Goal: Information Seeking & Learning: Learn about a topic

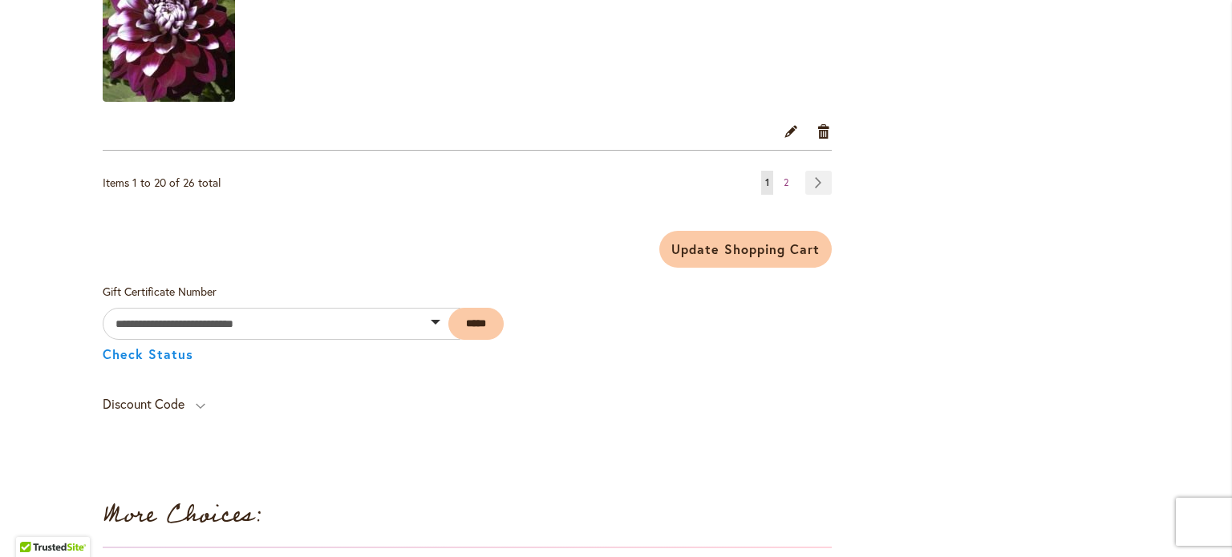
scroll to position [4169, 0]
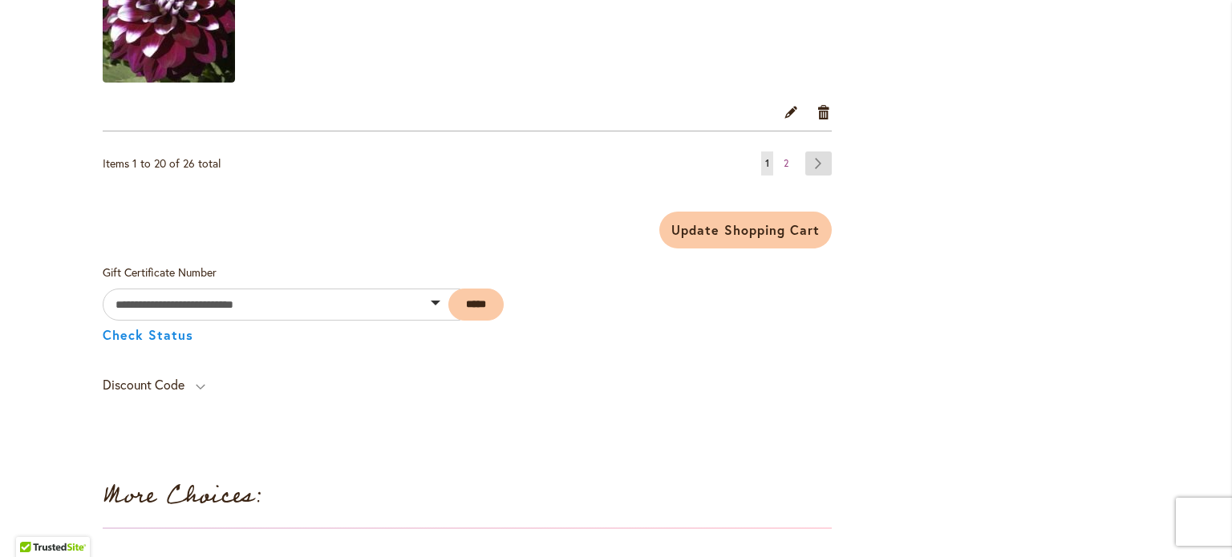
click at [815, 152] on link "Page Next" at bounding box center [818, 164] width 26 height 24
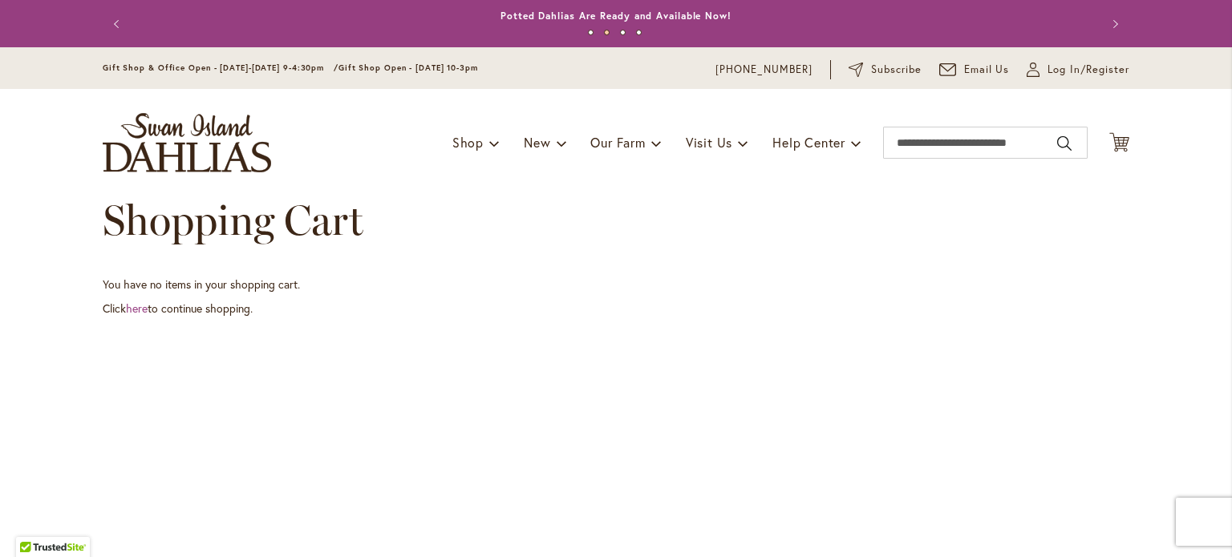
drag, startPoint x: 106, startPoint y: 22, endPoint x: 164, endPoint y: 13, distance: 59.2
click at [106, 22] on button "Previous" at bounding box center [119, 24] width 32 height 32
click at [577, 11] on link "Annual Dahlia Festival, August through [DATE] - [DATE] through [DATE] (And [DAT…" at bounding box center [616, 16] width 503 height 12
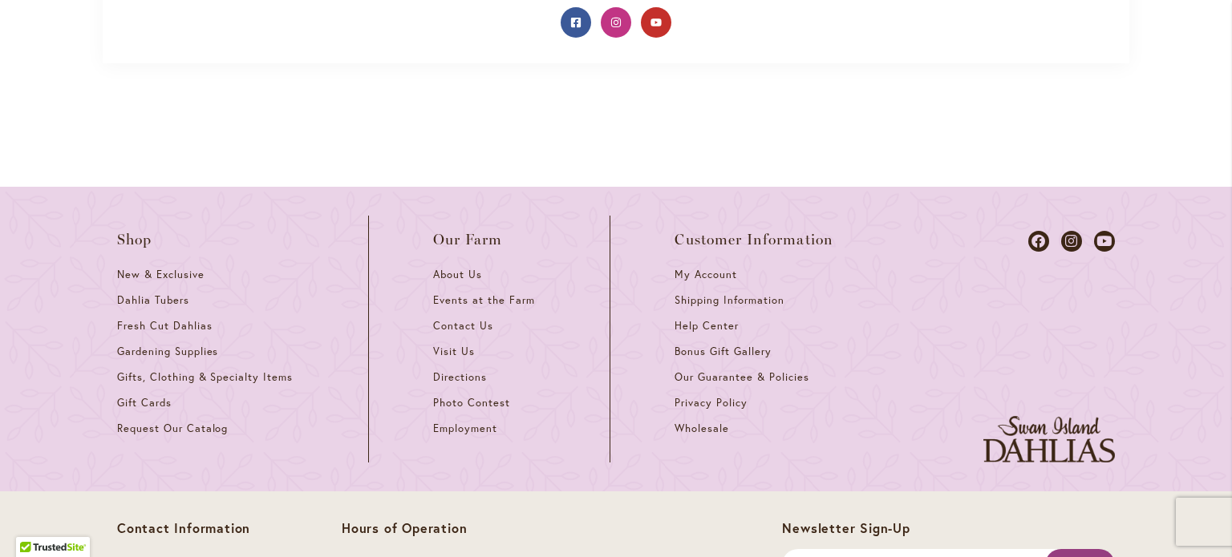
scroll to position [1404, 0]
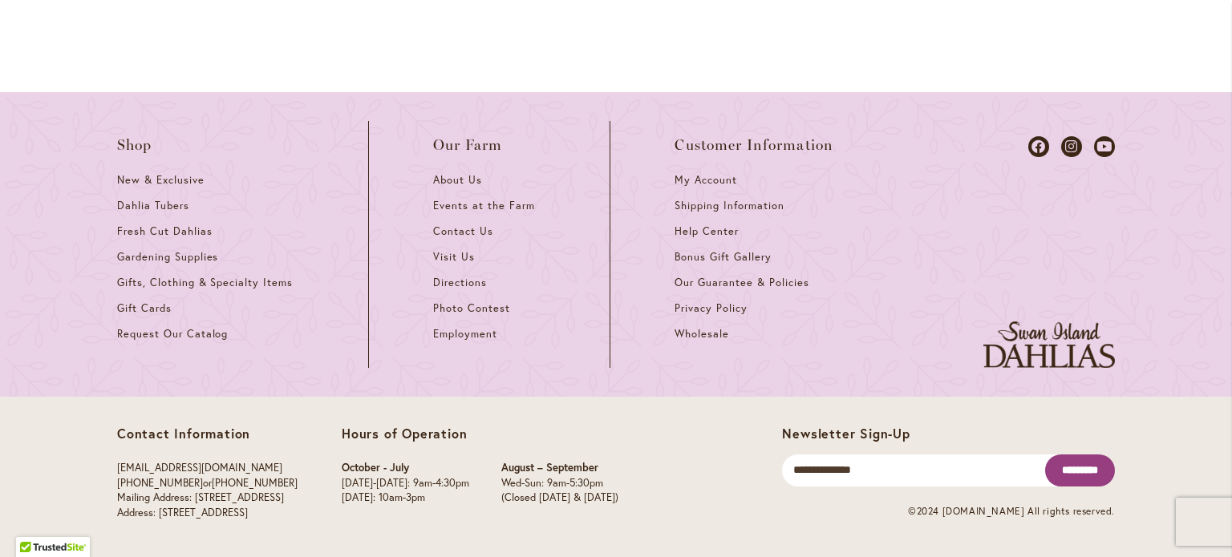
drag, startPoint x: 321, startPoint y: 512, endPoint x: 153, endPoint y: 512, distance: 167.6
click at [153, 512] on p "info@dahlias.com (503) 266-7711 or 1-800-410-6540 Mailing Address: PO Box 700, …" at bounding box center [207, 490] width 180 height 59
click at [618, 464] on p "August – September" at bounding box center [559, 468] width 117 height 15
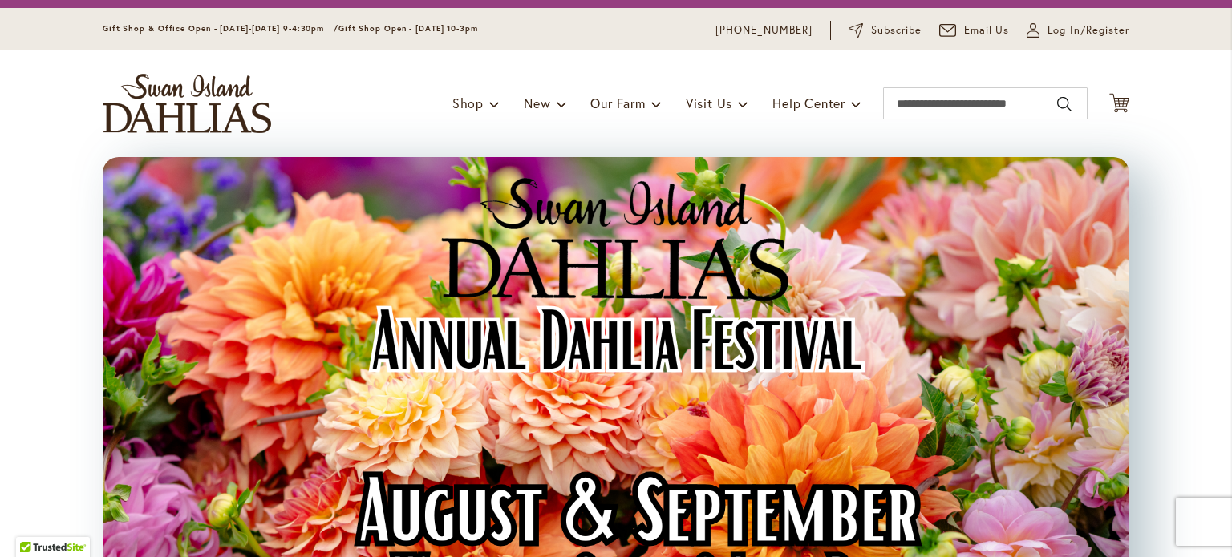
scroll to position [0, 0]
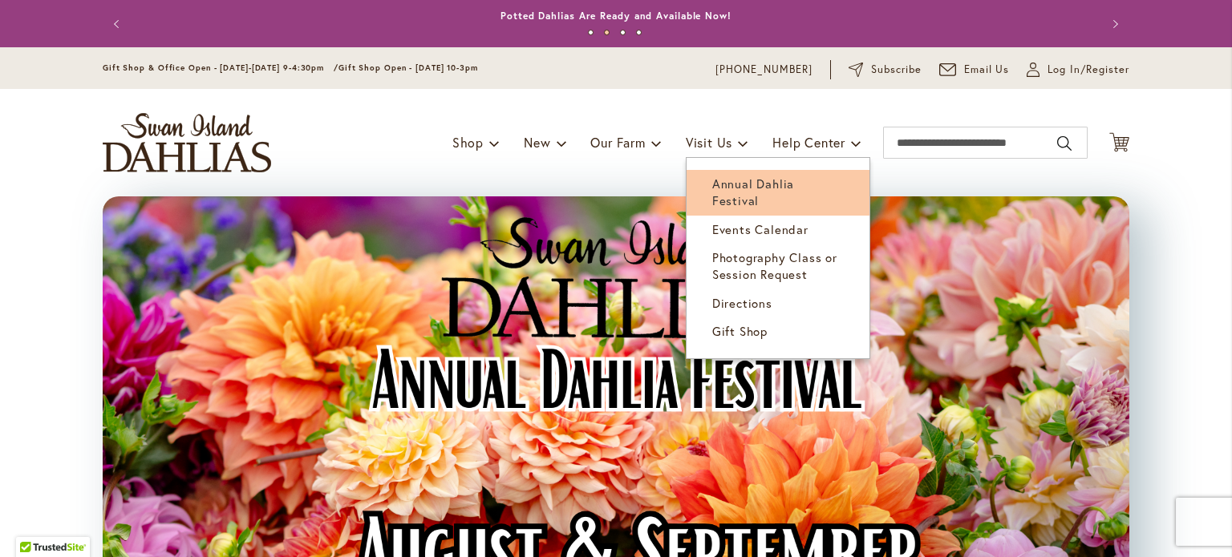
click at [744, 188] on span "Annual Dahlia Festival" at bounding box center [753, 192] width 82 height 33
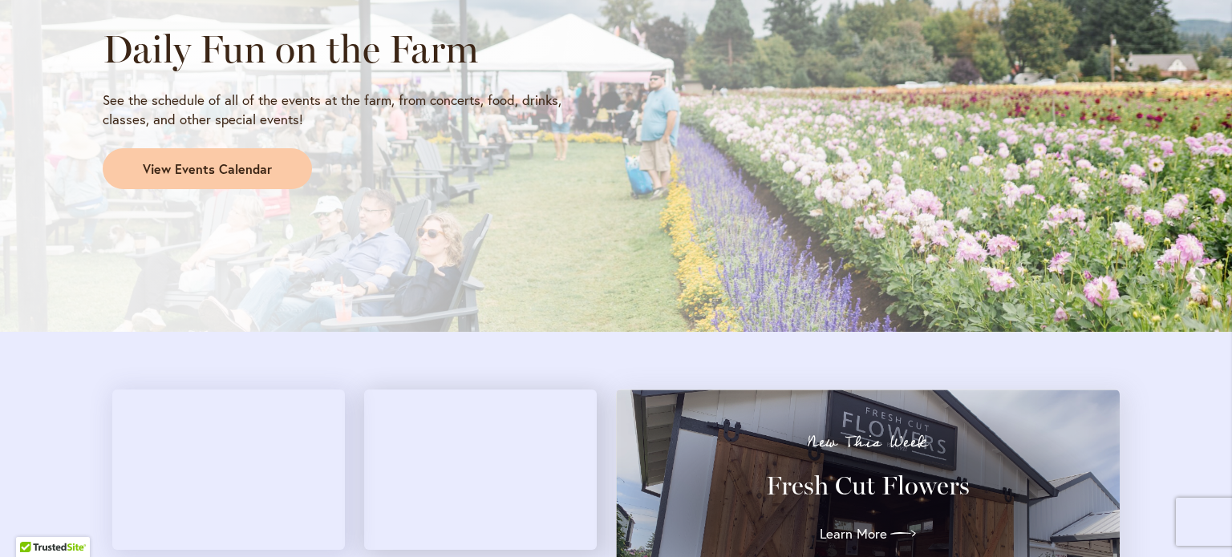
scroll to position [1443, 0]
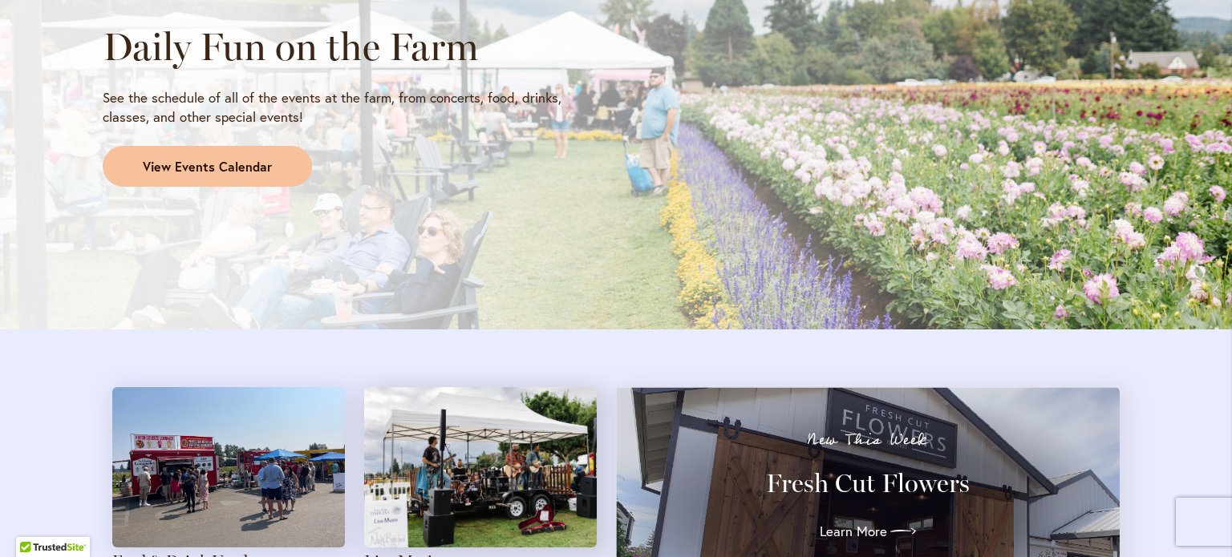
click at [255, 164] on span "View Events Calendar" at bounding box center [207, 167] width 129 height 18
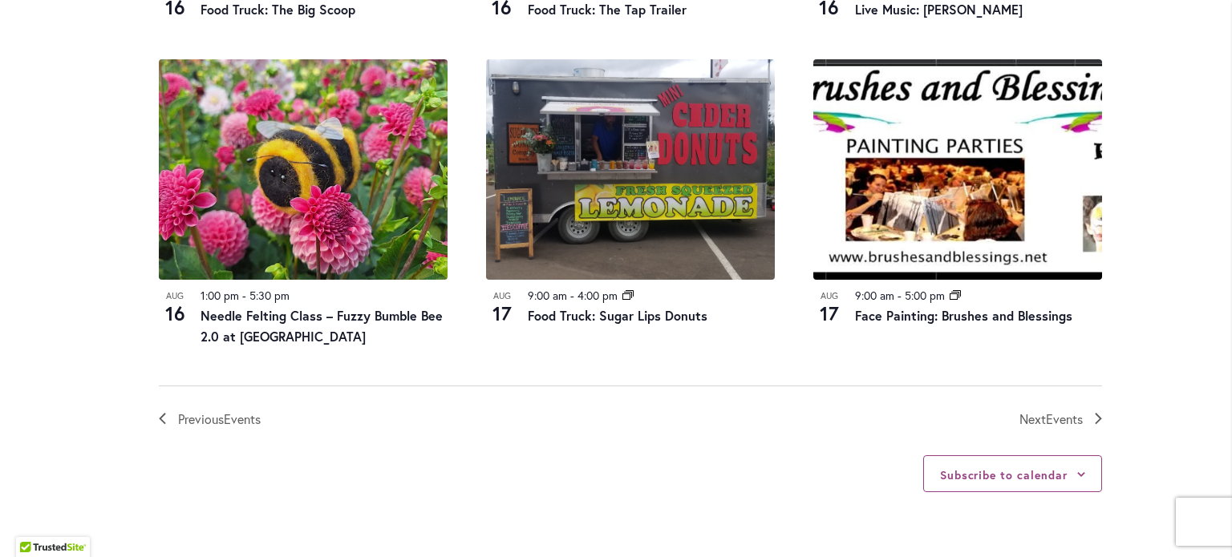
scroll to position [1794, 0]
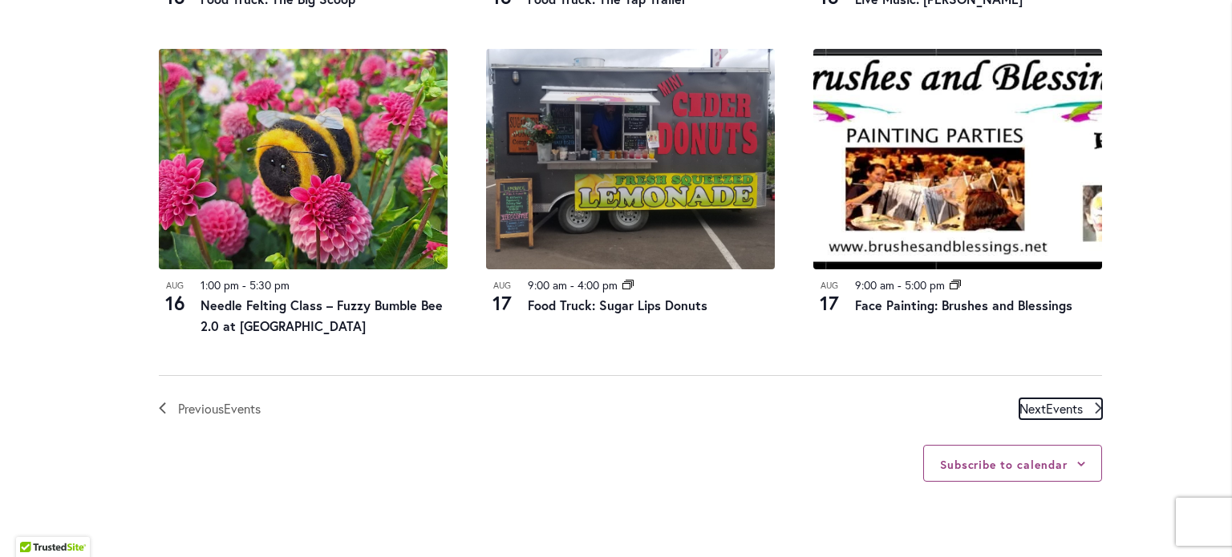
click at [1058, 407] on span "Events" at bounding box center [1064, 408] width 37 height 17
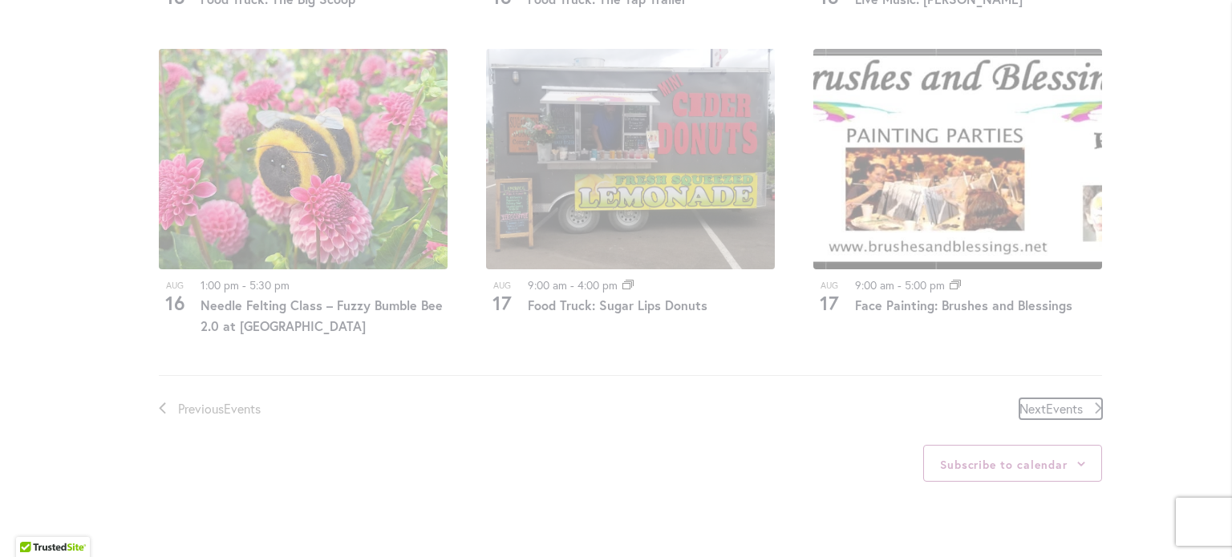
scroll to position [791, 0]
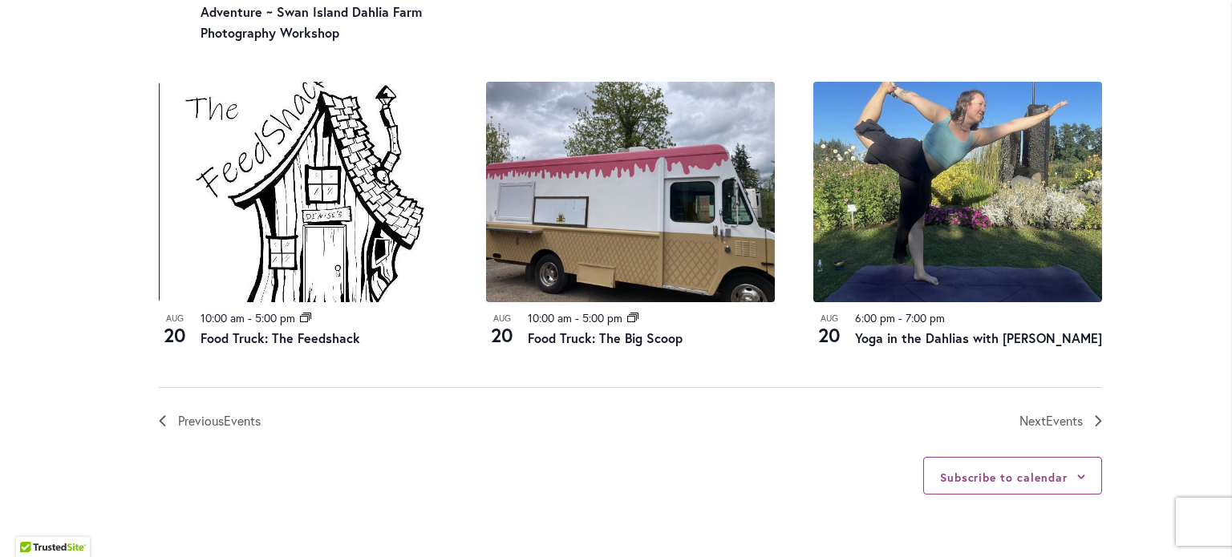
scroll to position [1833, 0]
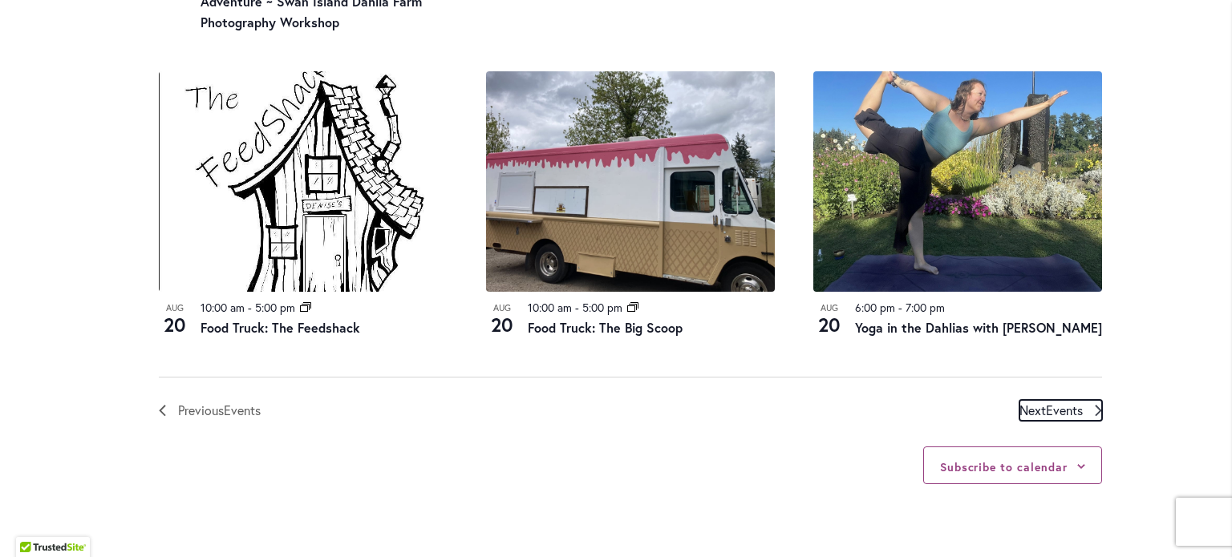
click at [1046, 419] on span "Events" at bounding box center [1064, 410] width 37 height 17
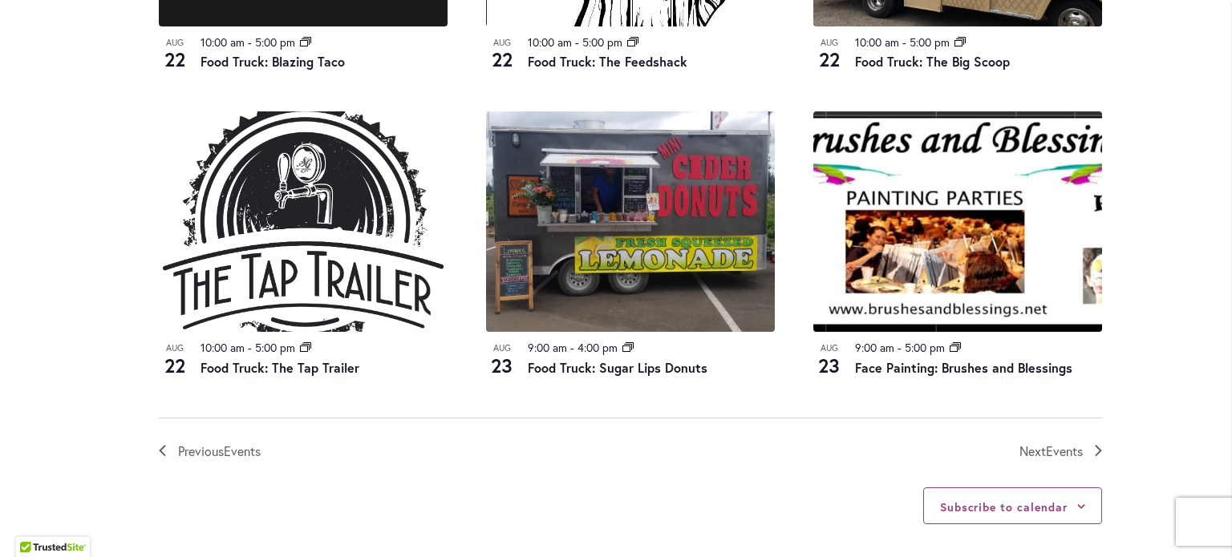
scroll to position [1673, 0]
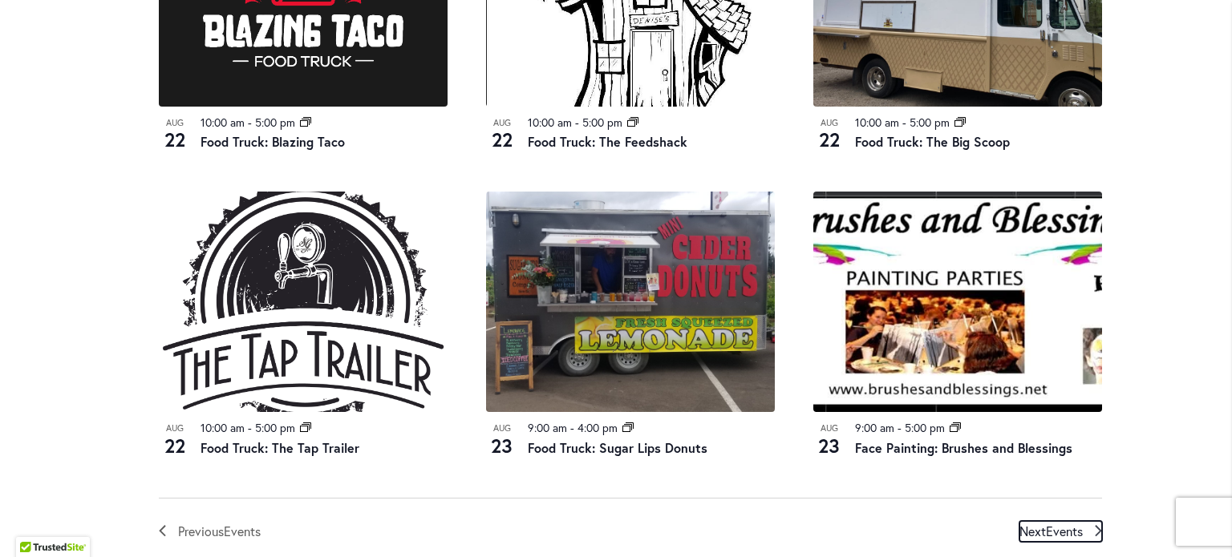
click at [1063, 523] on span "Events" at bounding box center [1064, 531] width 37 height 17
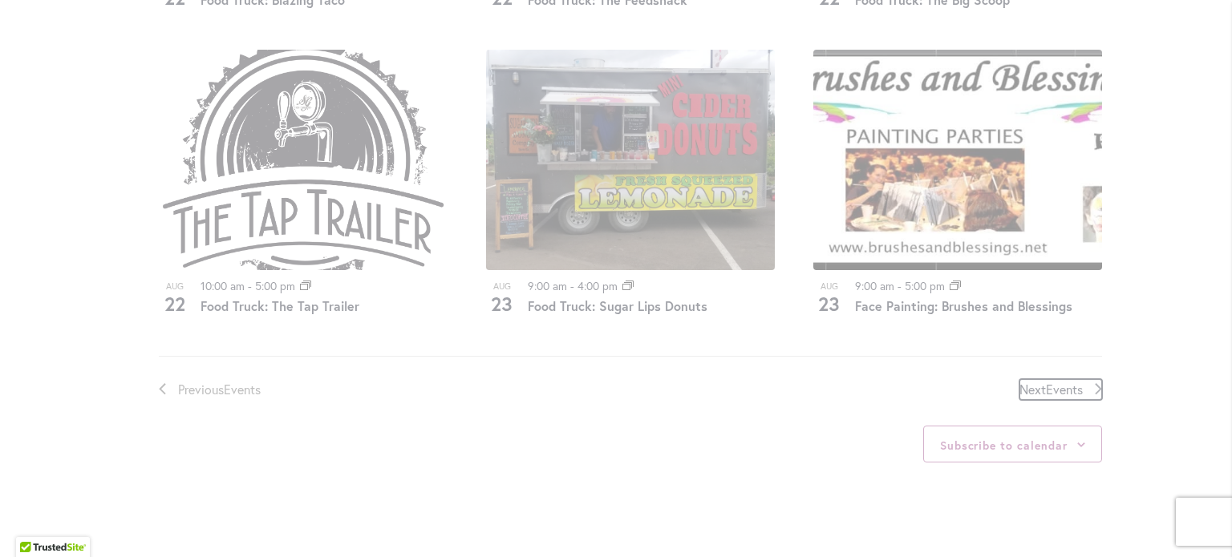
scroll to position [1833, 0]
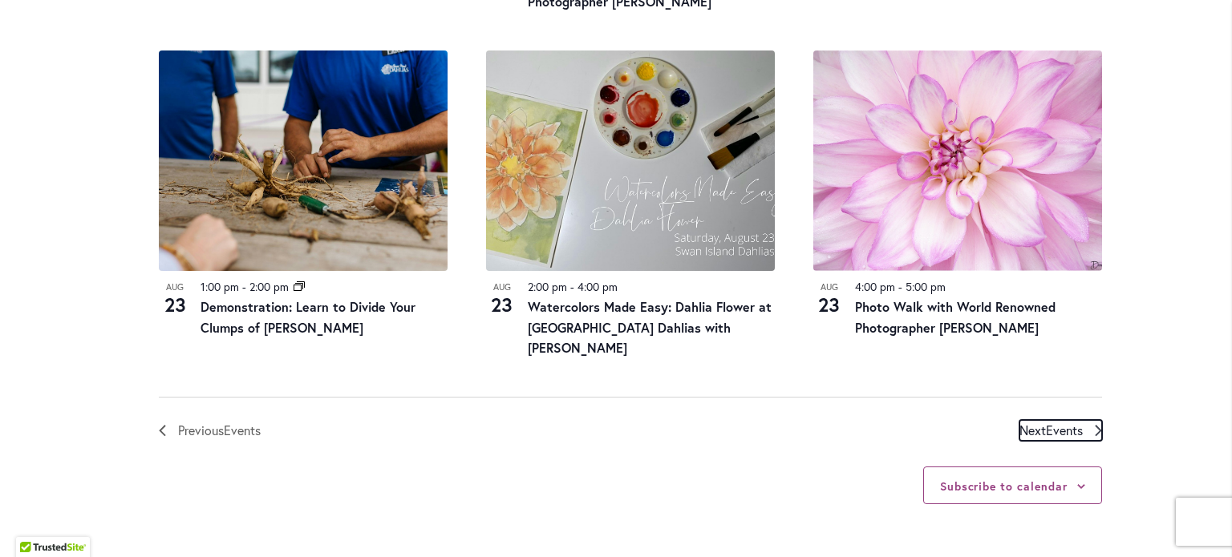
click at [1057, 422] on span "Events" at bounding box center [1064, 430] width 37 height 17
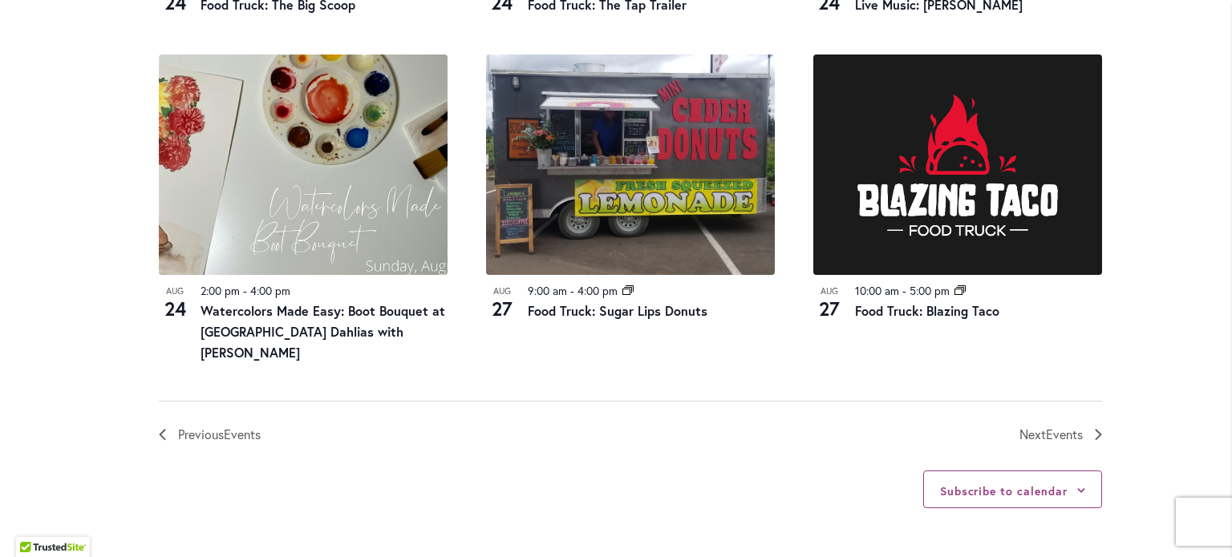
scroll to position [1844, 0]
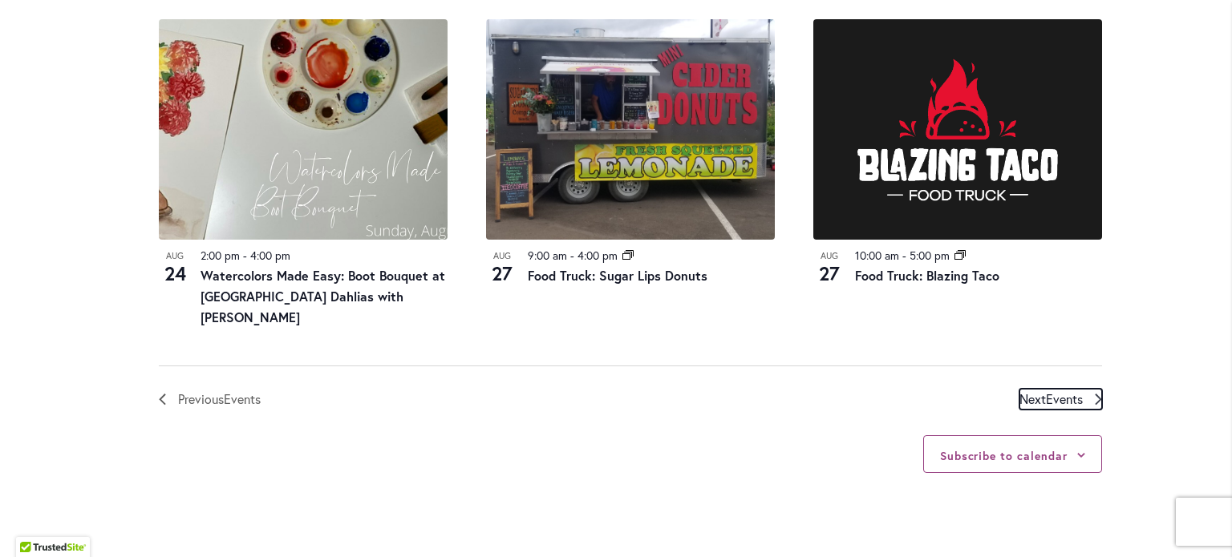
click at [1022, 389] on span "Next Events" at bounding box center [1050, 399] width 63 height 21
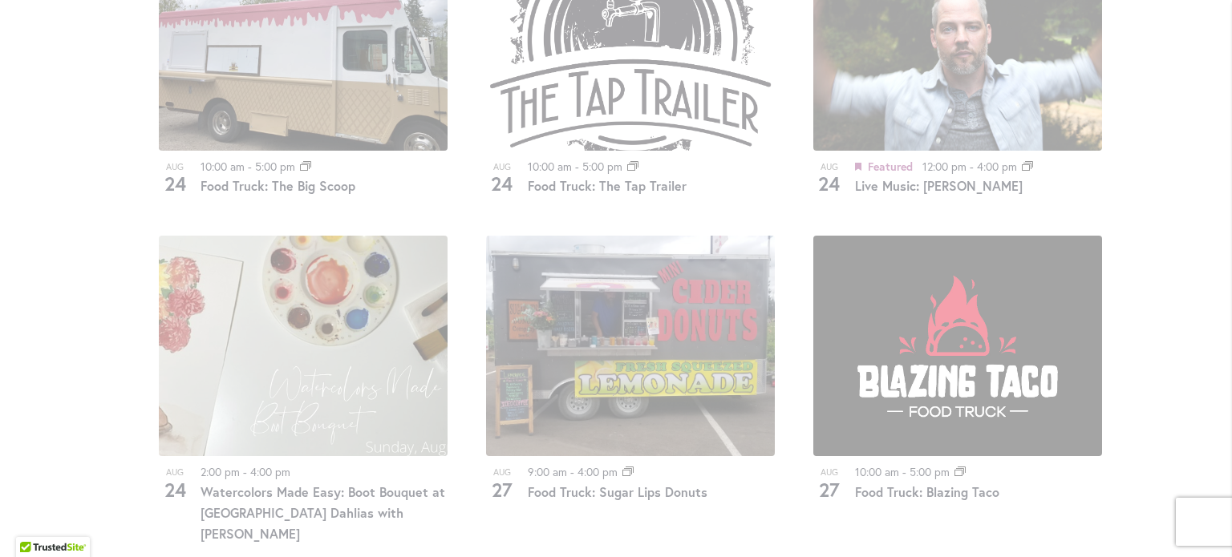
scroll to position [1673, 0]
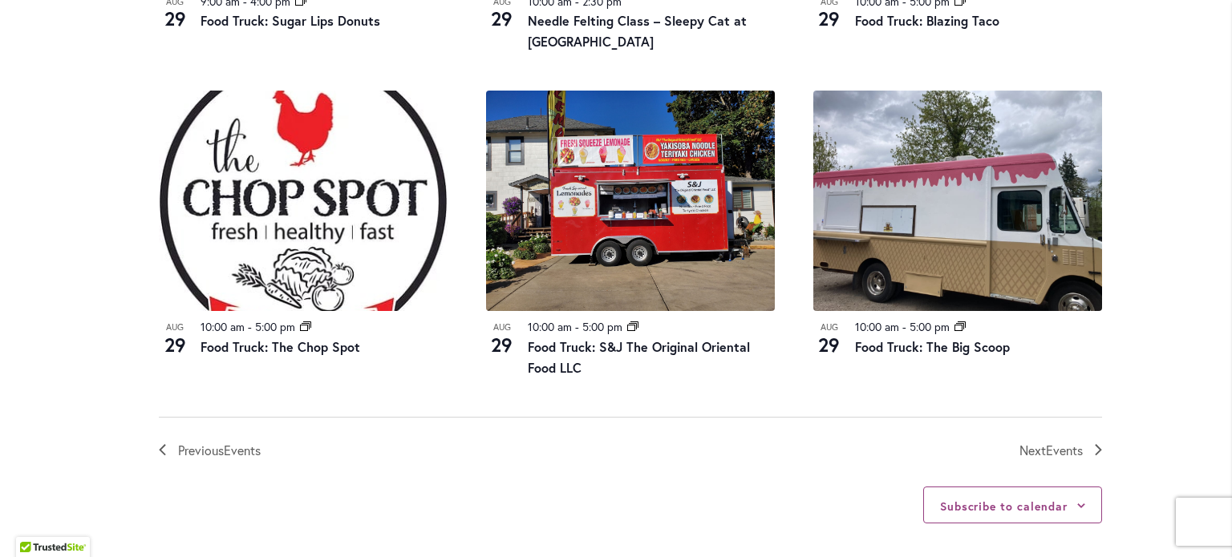
scroll to position [1833, 0]
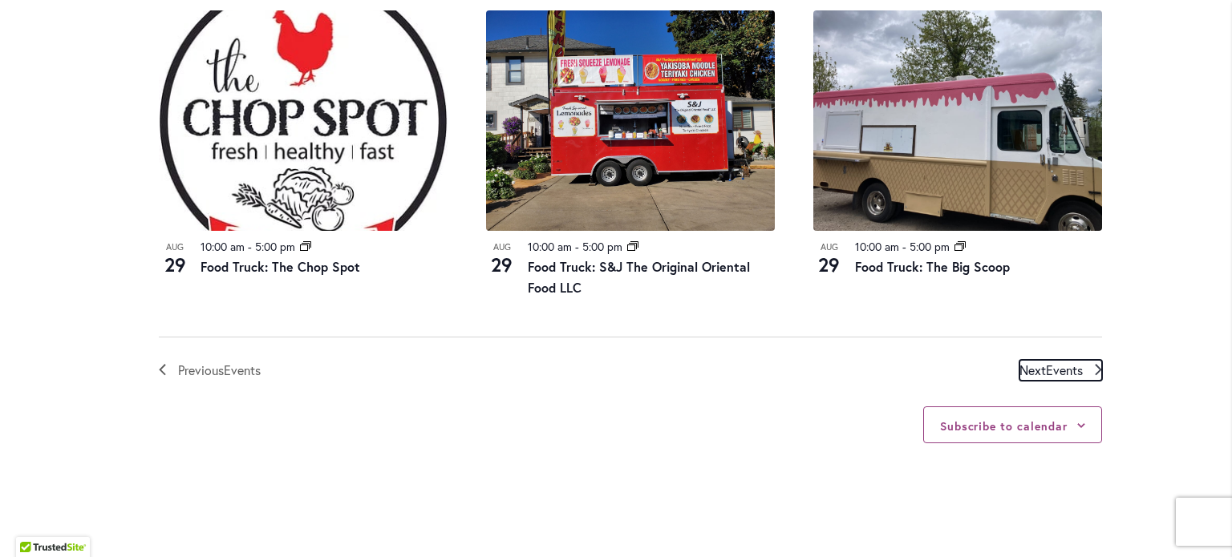
click at [1070, 368] on span "Events" at bounding box center [1064, 370] width 37 height 17
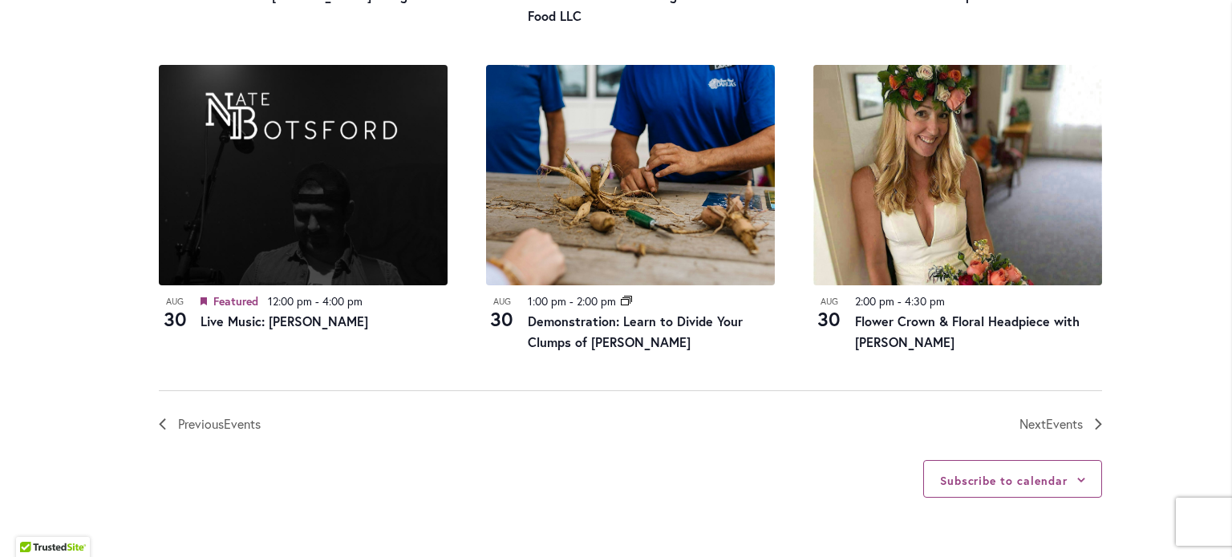
scroll to position [1833, 0]
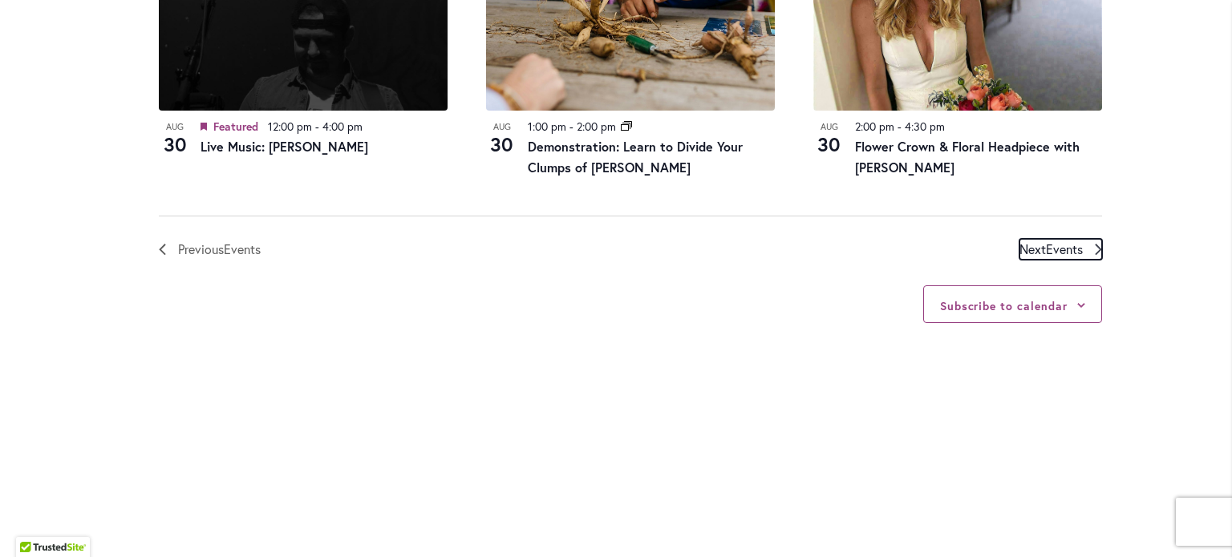
click at [1063, 253] on span "Events" at bounding box center [1064, 249] width 37 height 17
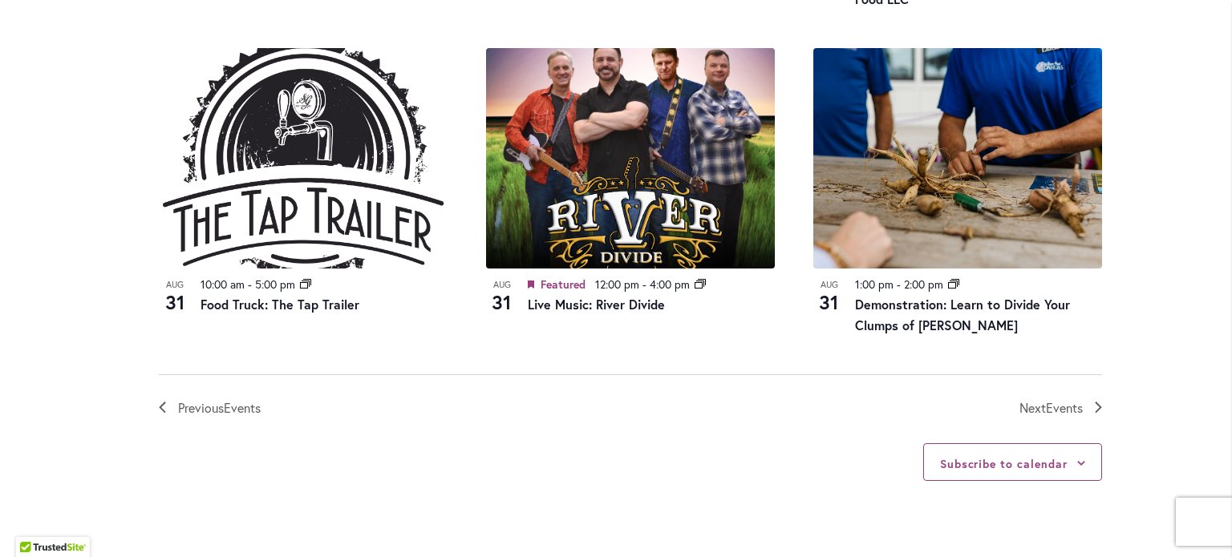
scroll to position [1833, 0]
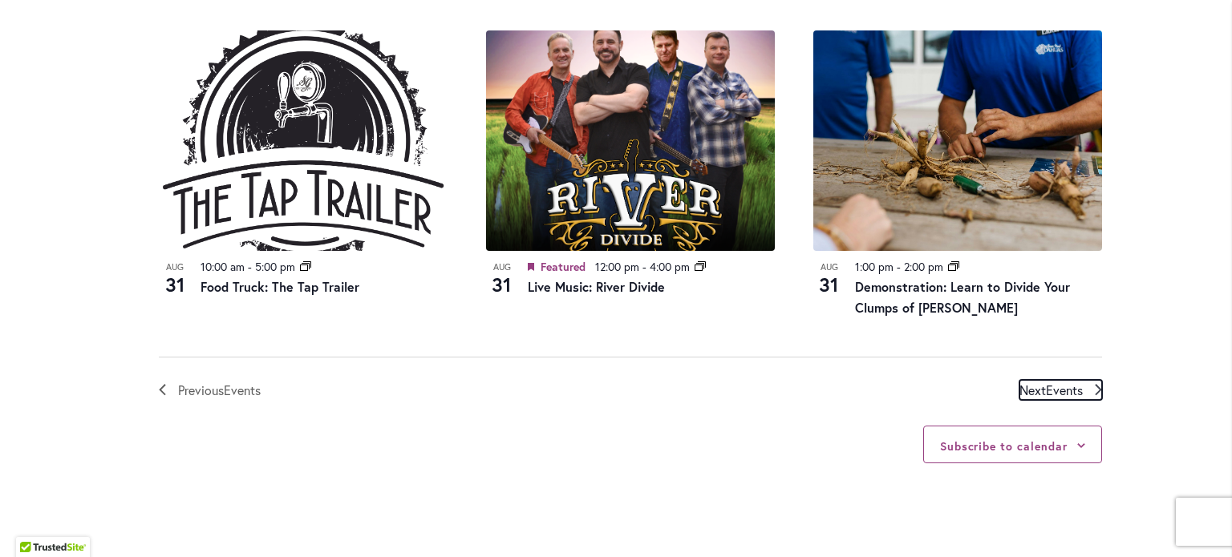
click at [1023, 388] on span "Next Events" at bounding box center [1050, 390] width 63 height 21
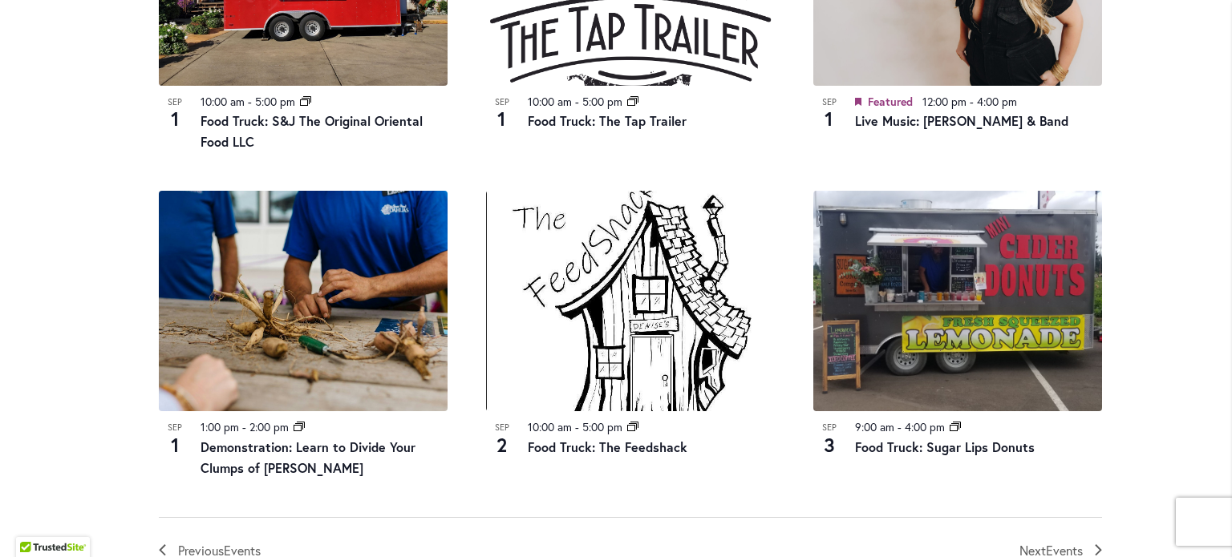
scroll to position [1753, 0]
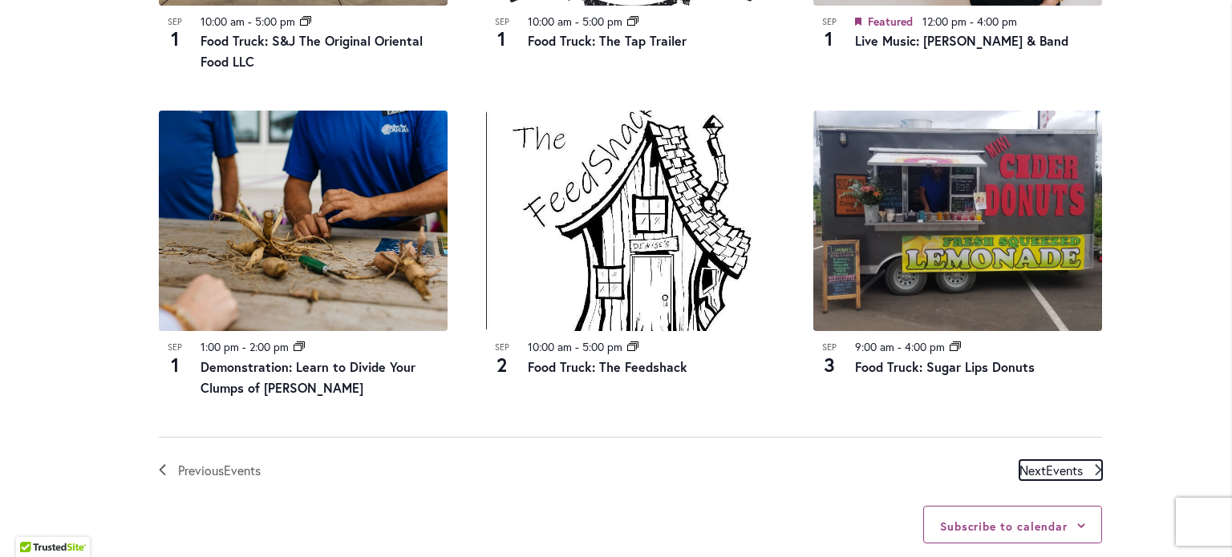
click at [1059, 476] on span "Events" at bounding box center [1064, 470] width 37 height 17
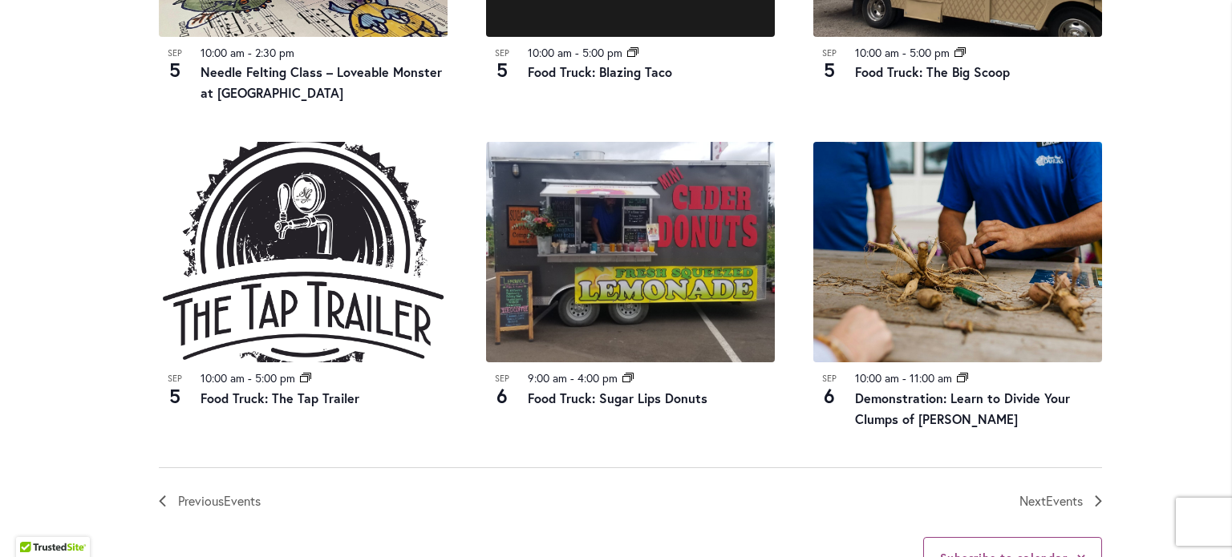
scroll to position [1833, 0]
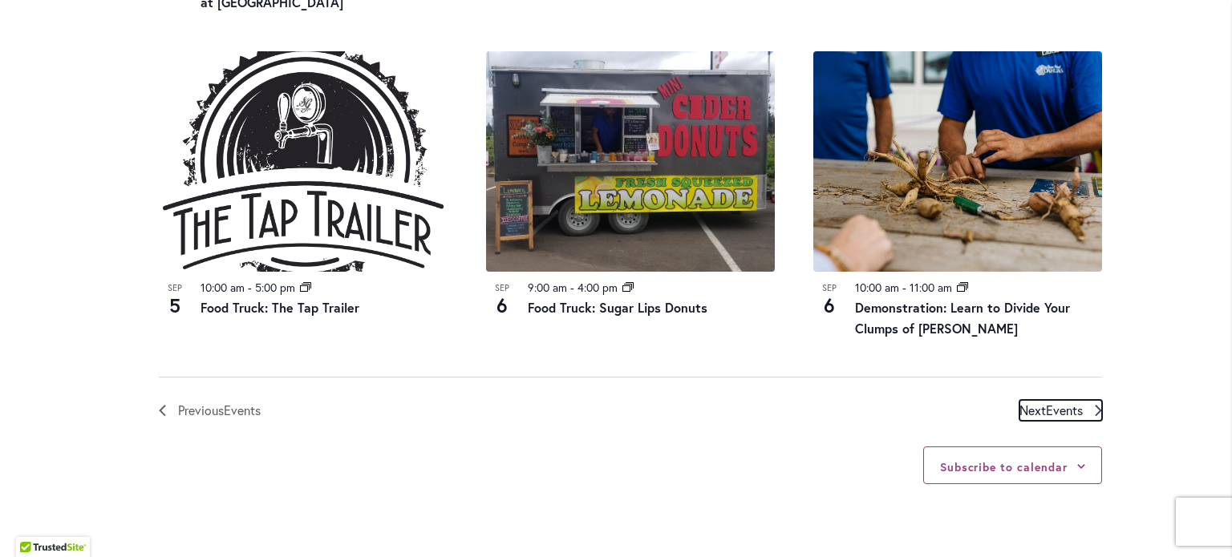
click at [1036, 400] on span "Next Events" at bounding box center [1050, 410] width 63 height 21
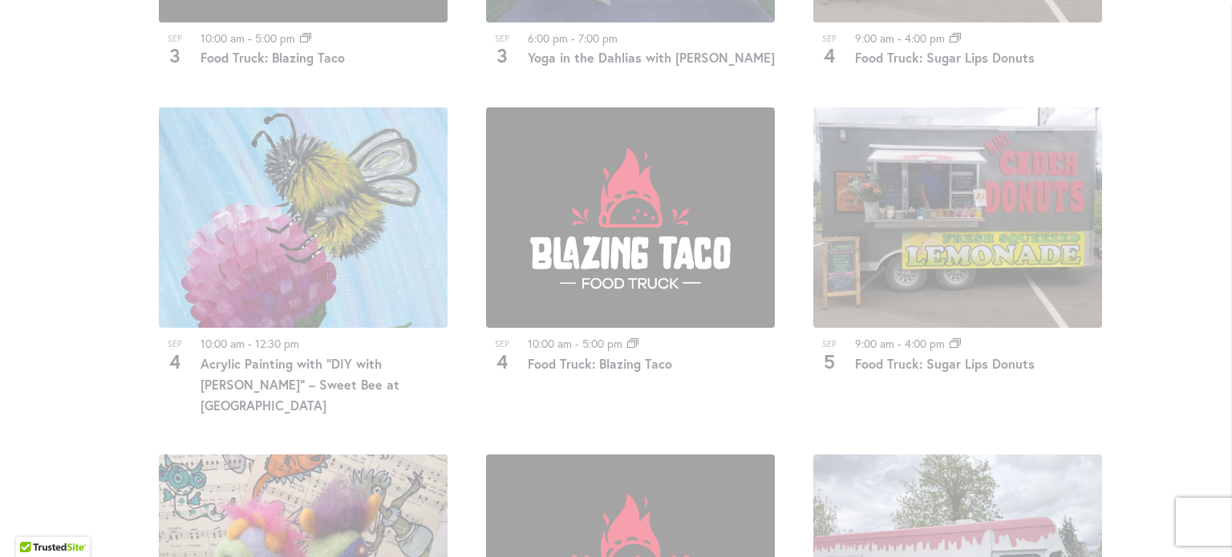
scroll to position [1111, 0]
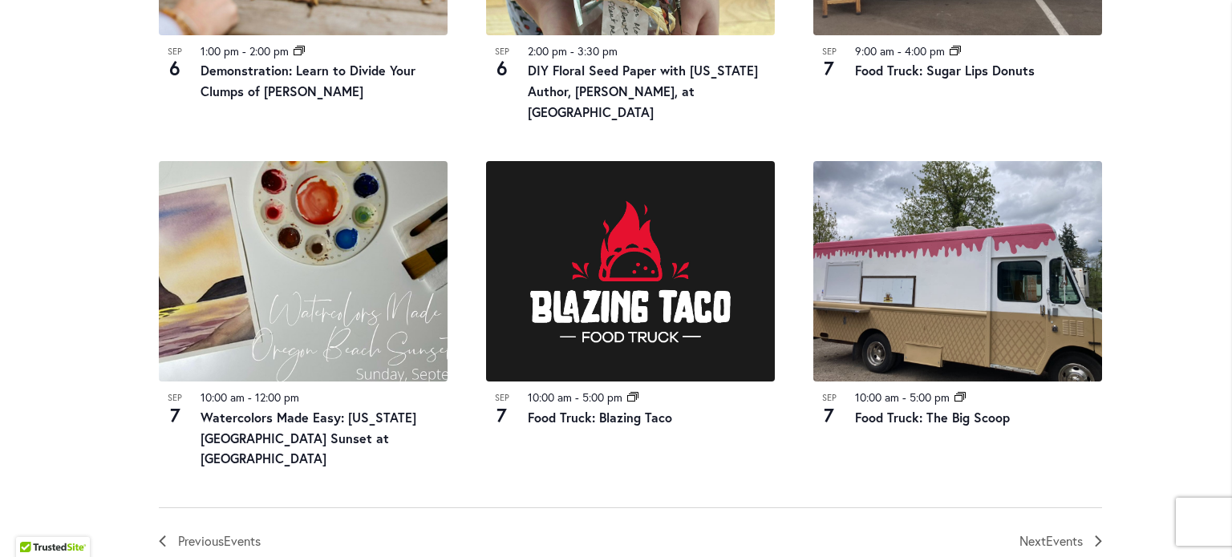
scroll to position [1753, 0]
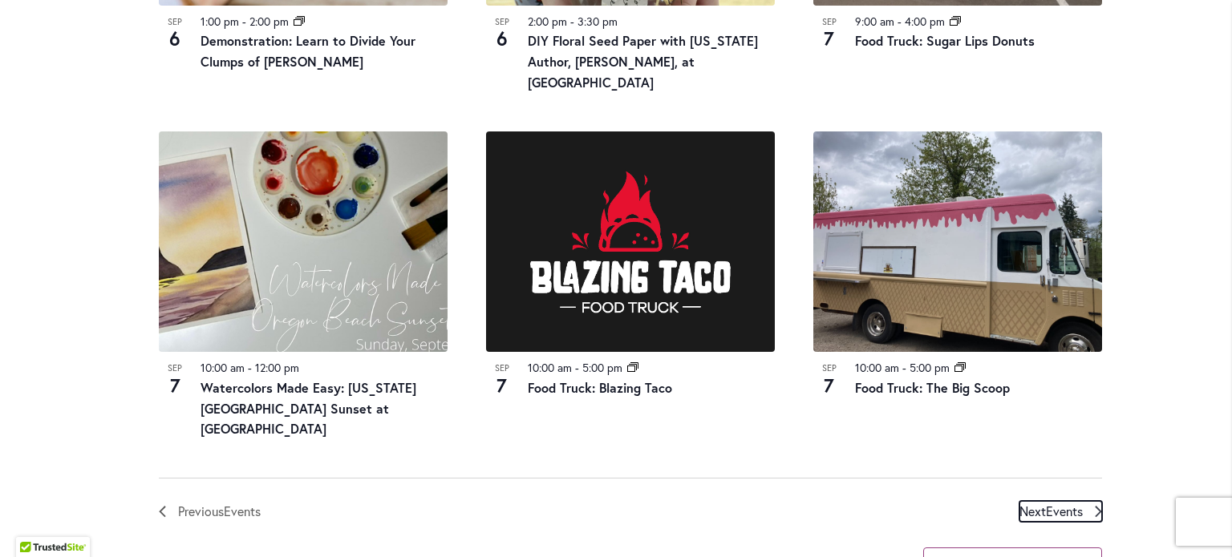
drag, startPoint x: 1034, startPoint y: 468, endPoint x: 1042, endPoint y: 463, distance: 9.8
click at [1034, 501] on span "Next Events" at bounding box center [1050, 511] width 63 height 21
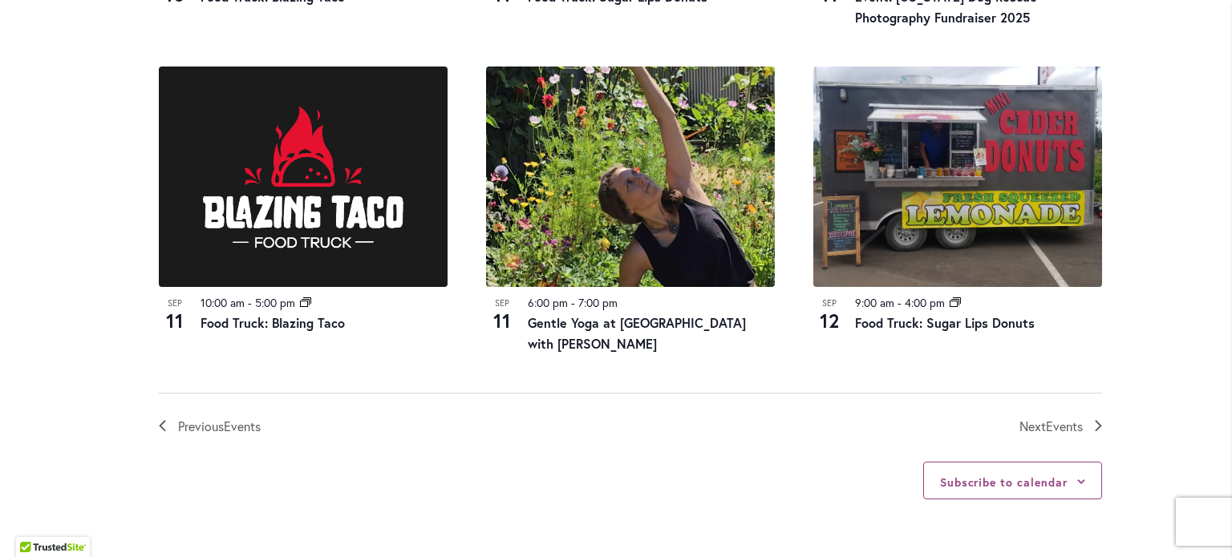
scroll to position [1833, 0]
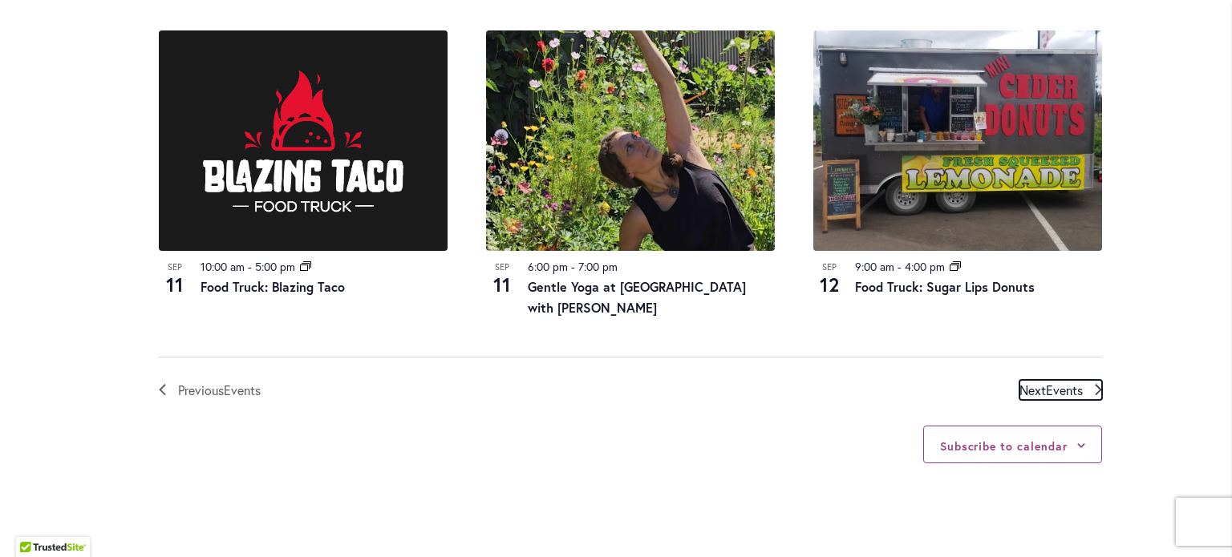
click at [1050, 384] on span "Events" at bounding box center [1064, 390] width 37 height 17
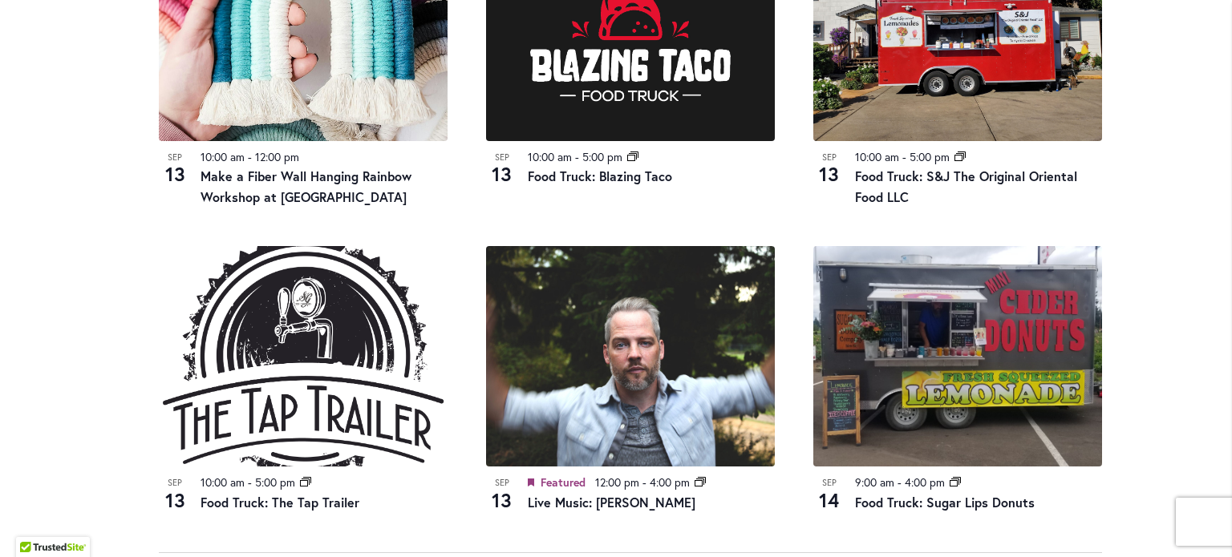
scroll to position [1673, 0]
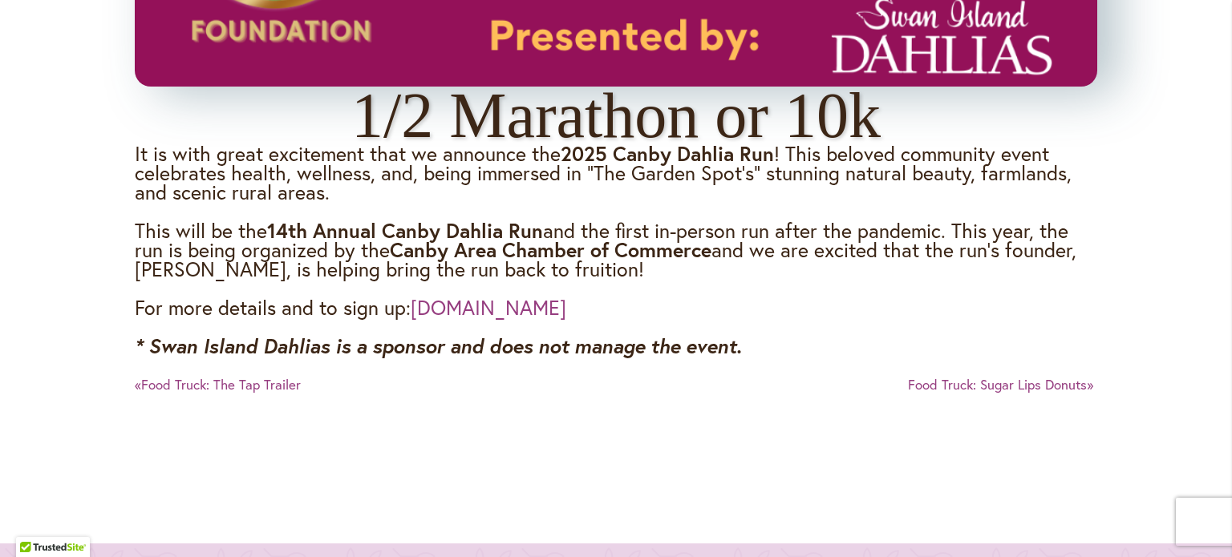
scroll to position [2276, 0]
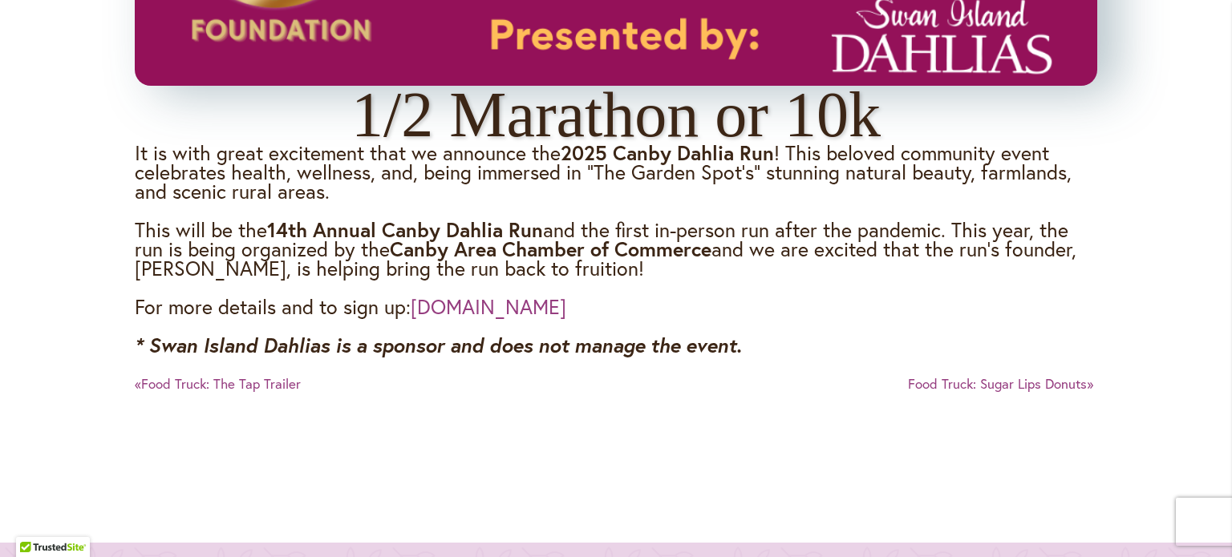
click at [496, 307] on link "CanbyDahliaRun.com" at bounding box center [489, 306] width 156 height 26
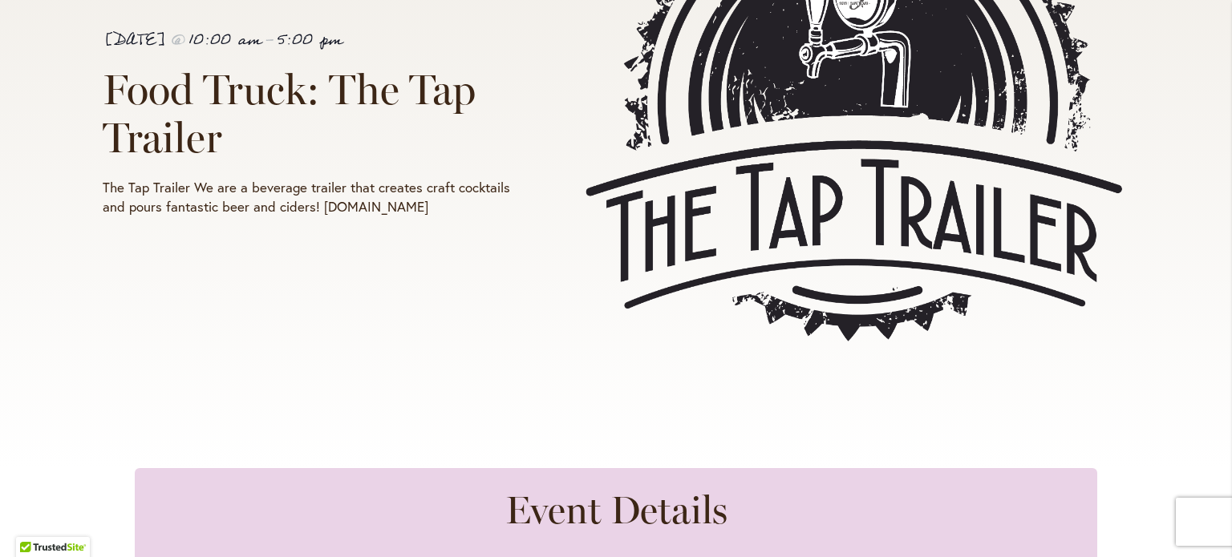
scroll to position [481, 0]
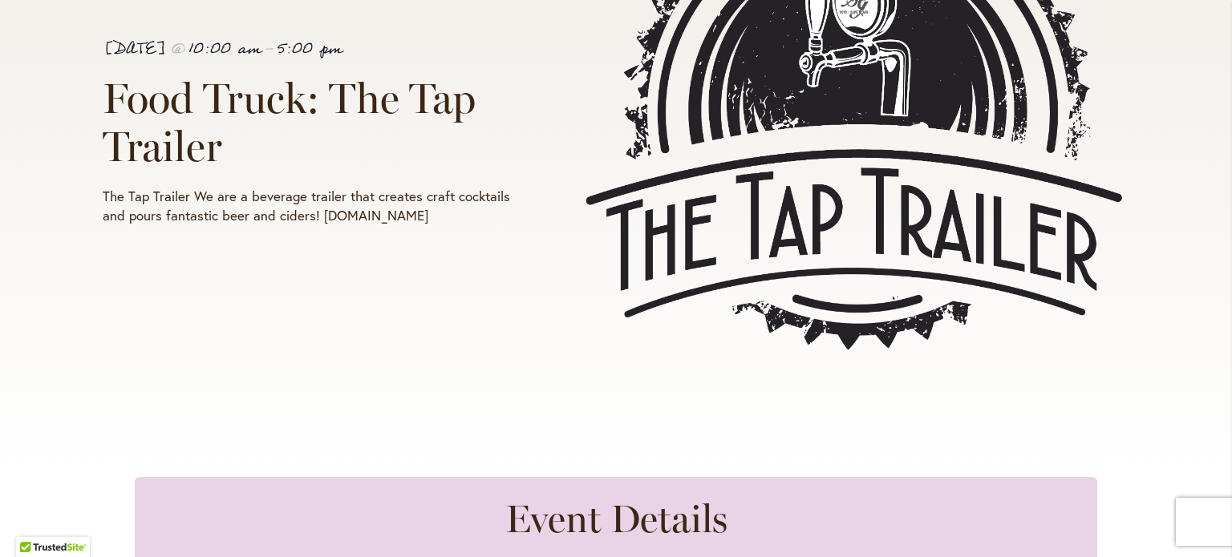
drag, startPoint x: 462, startPoint y: 211, endPoint x: 345, endPoint y: 210, distance: 117.1
click at [345, 210] on p "The Tap Trailer We are a beverage trailer that creates craft cocktails and pour…" at bounding box center [311, 206] width 416 height 38
click at [385, 220] on p "The Tap Trailer We are a beverage trailer that creates craft cocktails and pour…" at bounding box center [311, 206] width 416 height 38
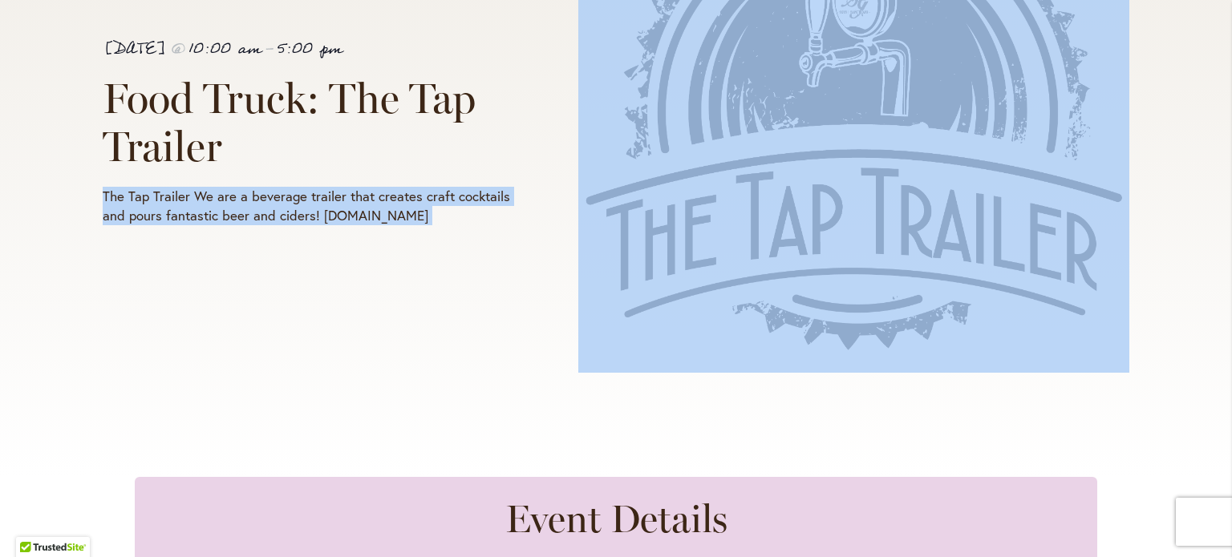
click at [385, 220] on p "The Tap Trailer We are a beverage trailer that creates craft cocktails and pour…" at bounding box center [311, 206] width 416 height 38
click at [385, 216] on p "The Tap Trailer We are a beverage trailer that creates craft cocktails and pour…" at bounding box center [311, 206] width 416 height 38
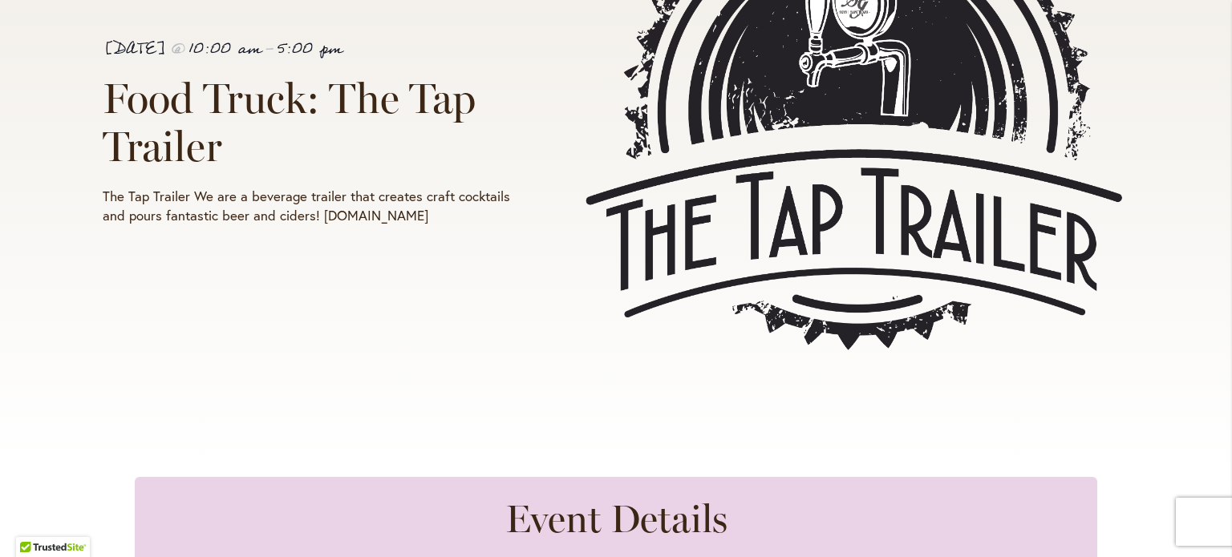
click at [385, 216] on p "The Tap Trailer We are a beverage trailer that creates craft cocktails and pour…" at bounding box center [311, 206] width 416 height 38
click at [578, 258] on img at bounding box center [853, 112] width 551 height 511
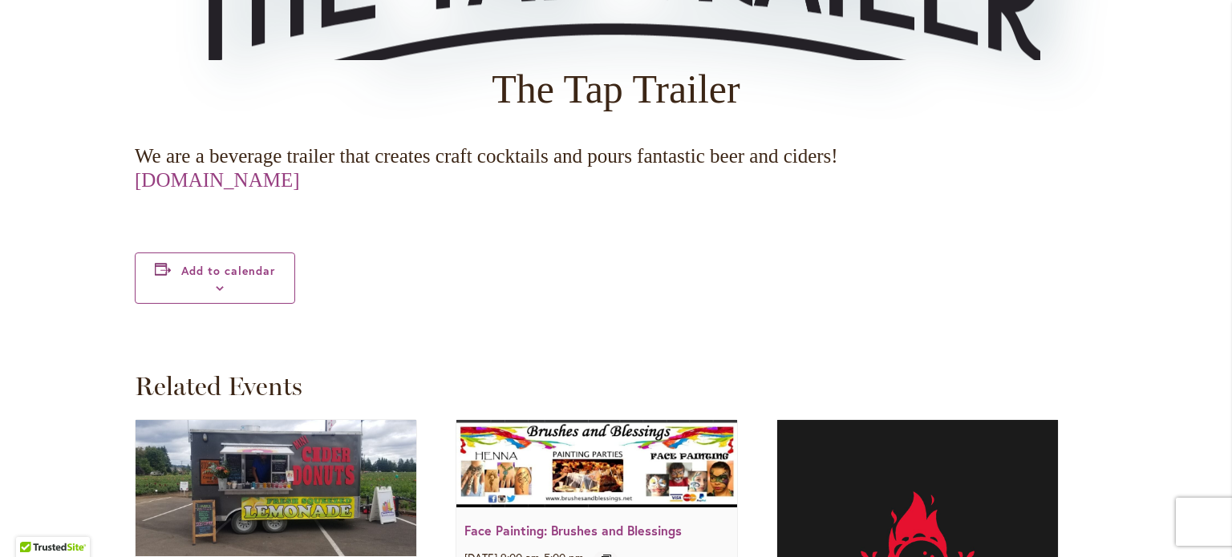
scroll to position [2005, 0]
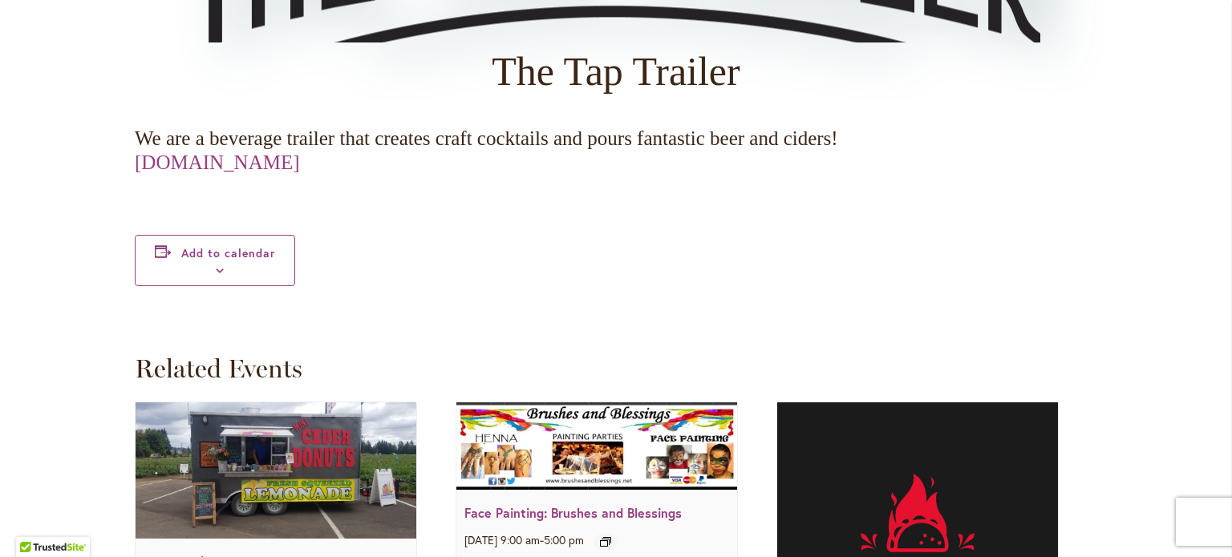
click at [220, 159] on link "[DOMAIN_NAME]" at bounding box center [217, 163] width 165 height 22
